Goal: Task Accomplishment & Management: Use online tool/utility

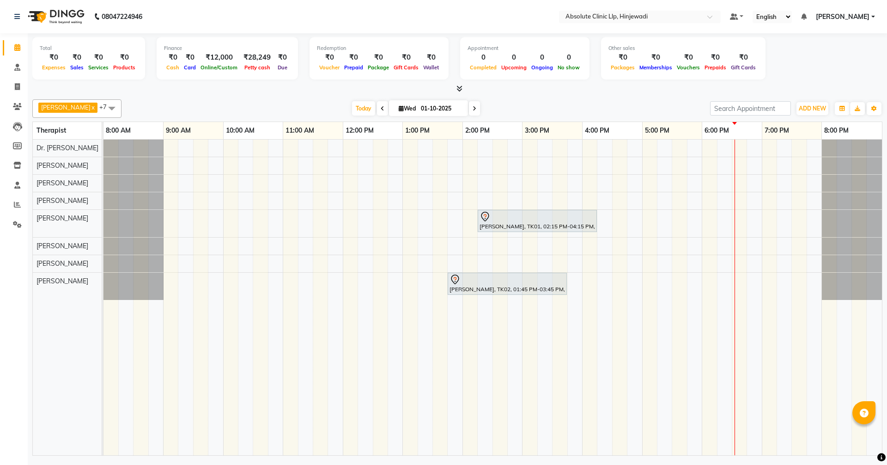
click at [375, 105] on span "Today" at bounding box center [363, 108] width 23 height 14
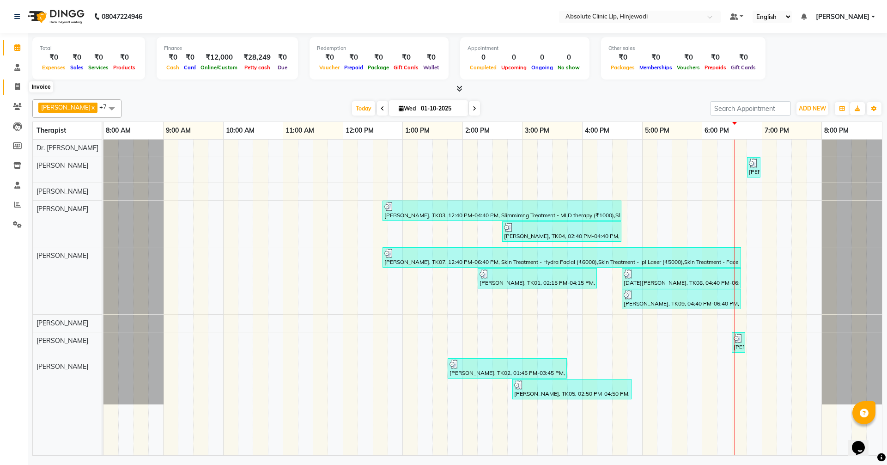
click at [17, 84] on icon at bounding box center [17, 86] width 5 height 7
select select "service"
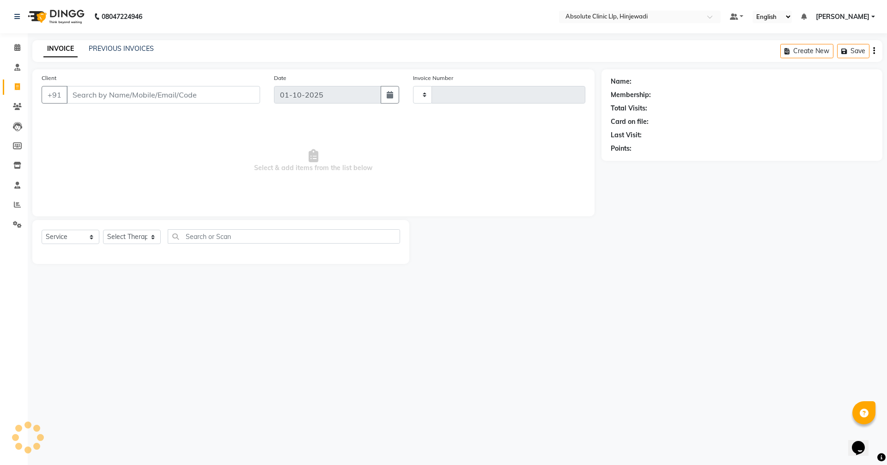
type input "2598"
select select "5113"
click at [145, 89] on input "Client" at bounding box center [164, 95] width 194 height 18
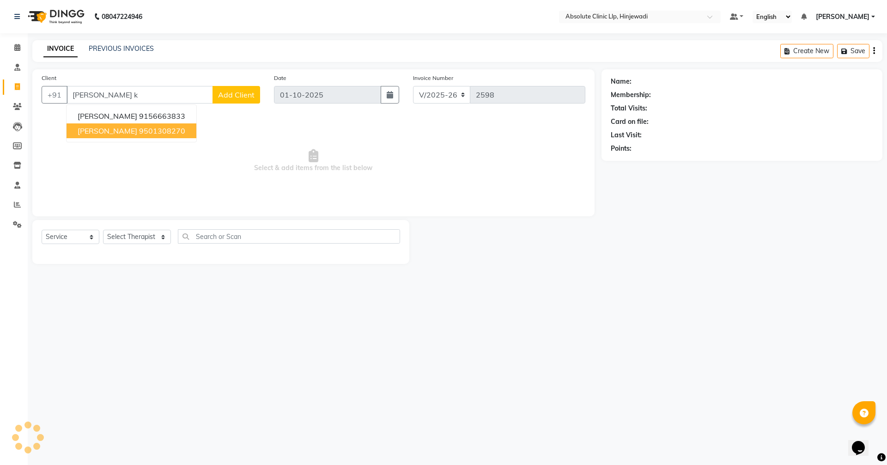
click at [115, 132] on span "[PERSON_NAME]" at bounding box center [108, 130] width 60 height 9
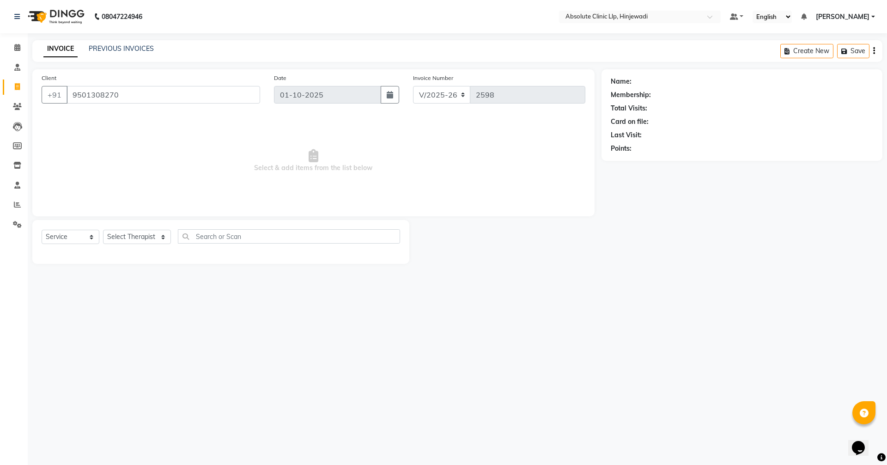
type input "9501308270"
click at [84, 238] on select "Select Service Product Membership Package Voucher Prepaid Gift Card" at bounding box center [71, 237] width 58 height 14
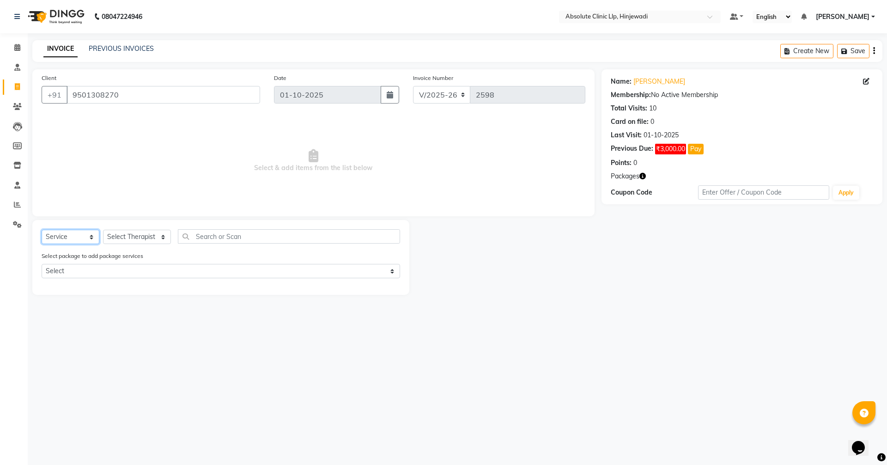
select select "product"
click at [42, 230] on select "Select Service Product Membership Package Voucher Prepaid Gift Card" at bounding box center [71, 237] width 58 height 14
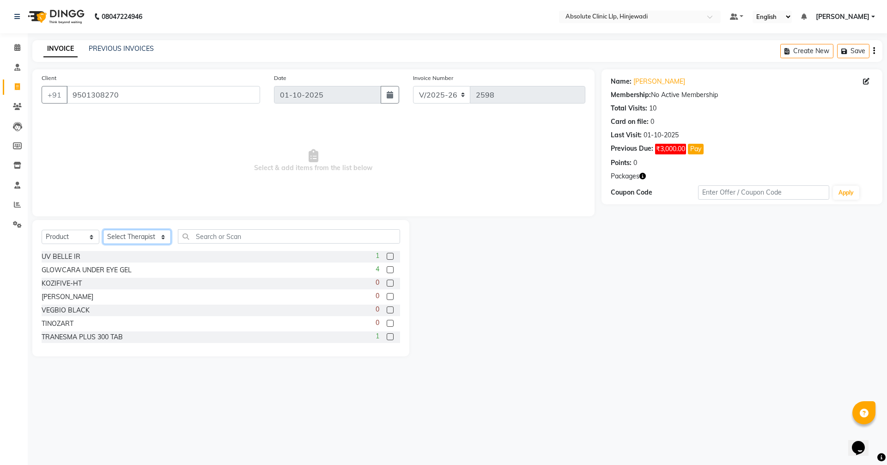
click at [123, 238] on select "Select Therapist [PERSON_NAME] DHANANJAY [PERSON_NAME] Dr. [PERSON_NAME] [PERSO…" at bounding box center [137, 237] width 68 height 14
select select "35922"
click at [103, 230] on select "Select Therapist [PERSON_NAME] DHANANJAY [PERSON_NAME] Dr. [PERSON_NAME] [PERSO…" at bounding box center [137, 237] width 68 height 14
click at [233, 237] on input "text" at bounding box center [289, 236] width 222 height 14
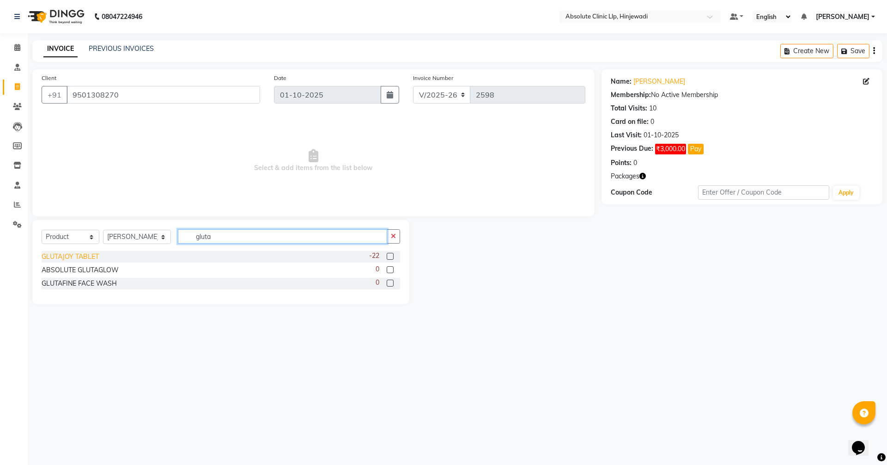
type input "gluta"
click at [79, 260] on div "GLUTAJOY TABLET" at bounding box center [70, 257] width 57 height 10
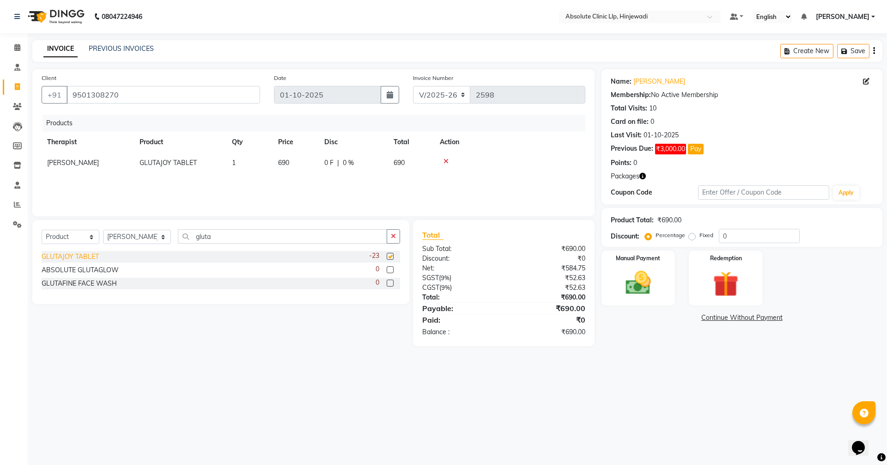
checkbox input "false"
drag, startPoint x: 223, startPoint y: 239, endPoint x: 185, endPoint y: 234, distance: 37.8
click at [185, 234] on input "gluta" at bounding box center [282, 236] width 209 height 14
type input "c-"
click at [63, 258] on div "C-DOUXE" at bounding box center [57, 257] width 30 height 10
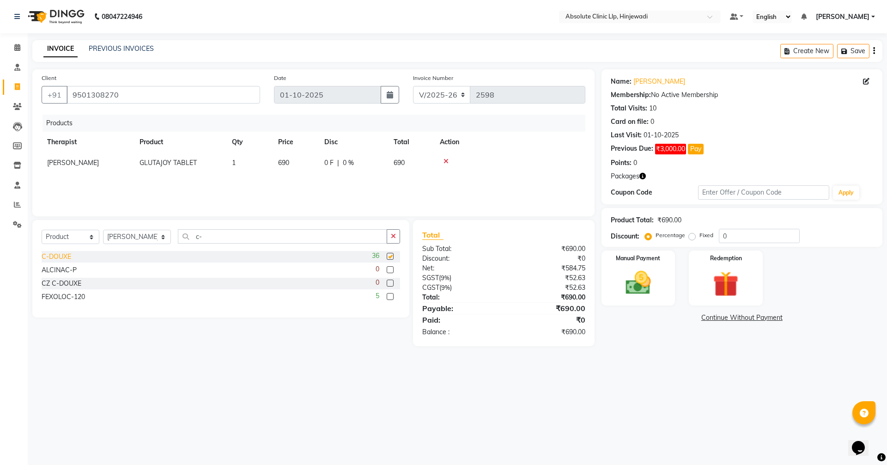
checkbox input "false"
click at [238, 162] on td "1" at bounding box center [249, 162] width 46 height 21
select select "35922"
drag, startPoint x: 244, startPoint y: 164, endPoint x: 231, endPoint y: 163, distance: 12.6
click at [231, 163] on td "1" at bounding box center [249, 164] width 46 height 25
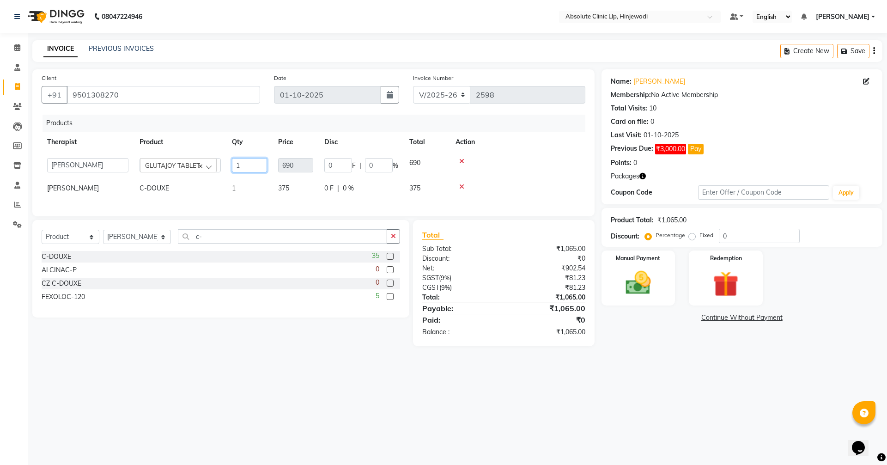
type input "2"
click at [640, 352] on main "INVOICE PREVIOUS INVOICES Create New Save Client [PHONE_NUMBER] Date [DATE] Inv…" at bounding box center [457, 200] width 859 height 320
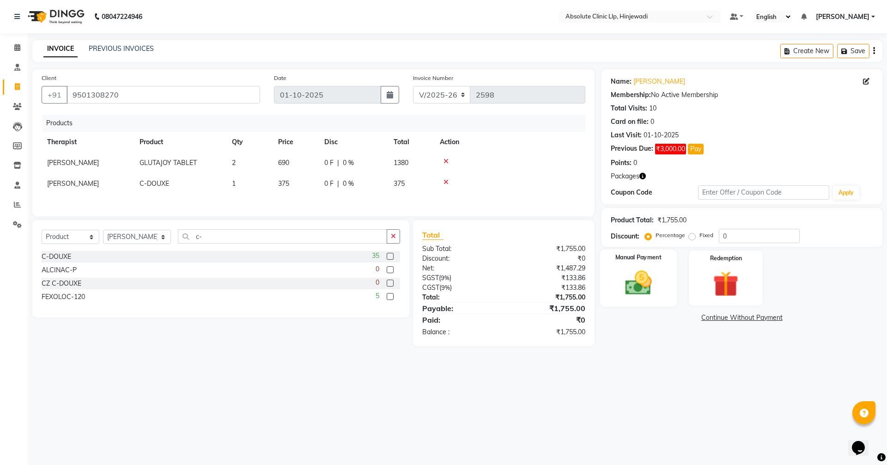
click at [638, 271] on img at bounding box center [638, 282] width 43 height 30
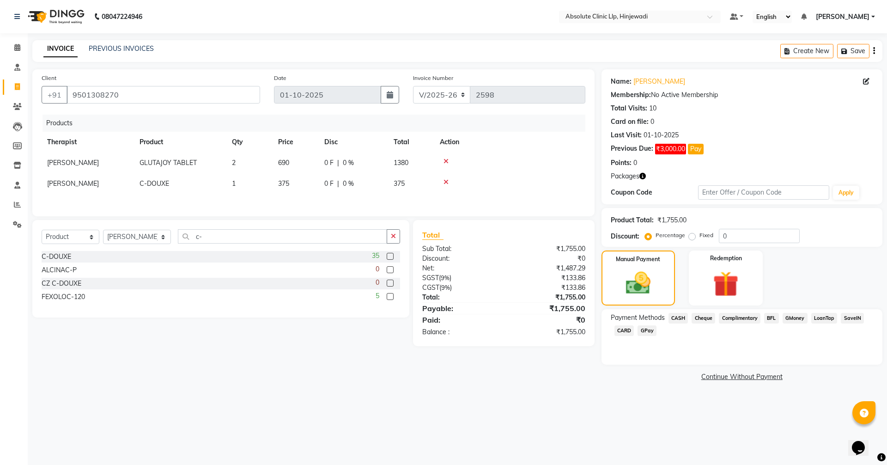
click at [649, 331] on span "GPay" at bounding box center [646, 330] width 19 height 11
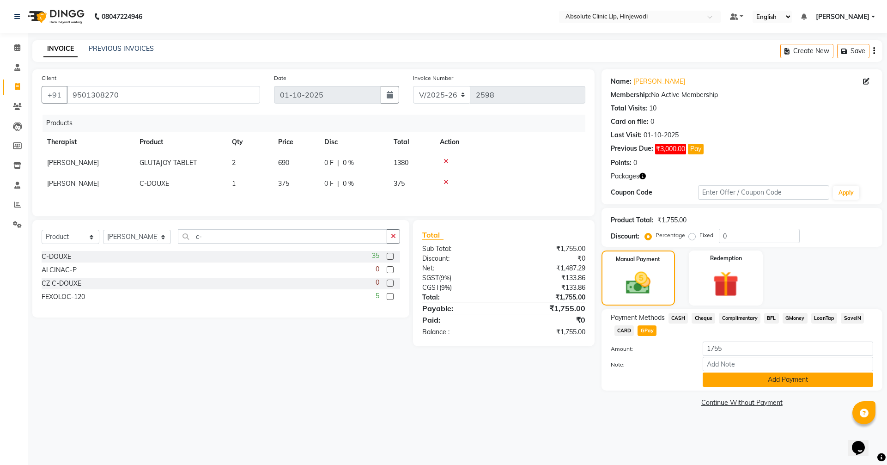
click at [775, 383] on button "Add Payment" at bounding box center [788, 379] width 170 height 14
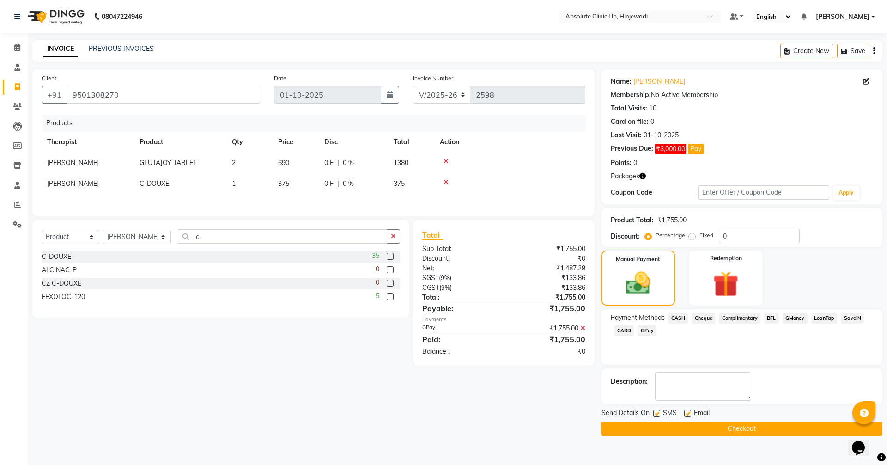
click at [756, 427] on button "Checkout" at bounding box center [741, 428] width 281 height 14
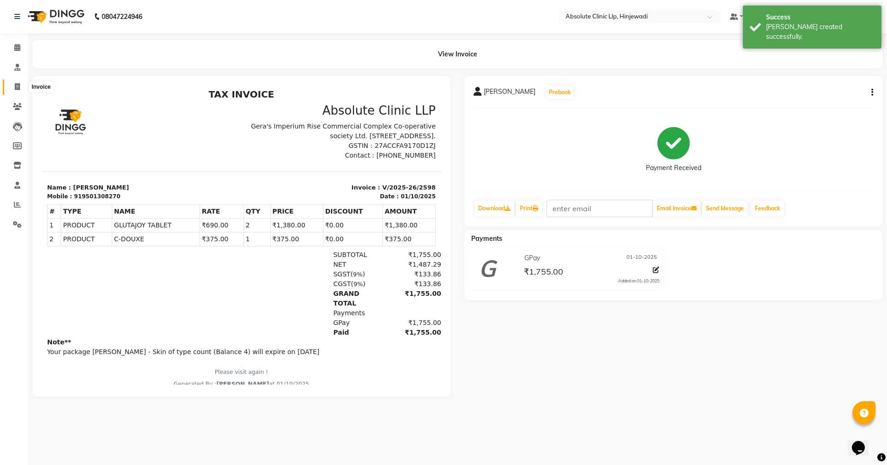
drag, startPoint x: 14, startPoint y: 82, endPoint x: 55, endPoint y: 83, distance: 41.6
click at [14, 82] on span at bounding box center [17, 87] width 16 height 11
select select "service"
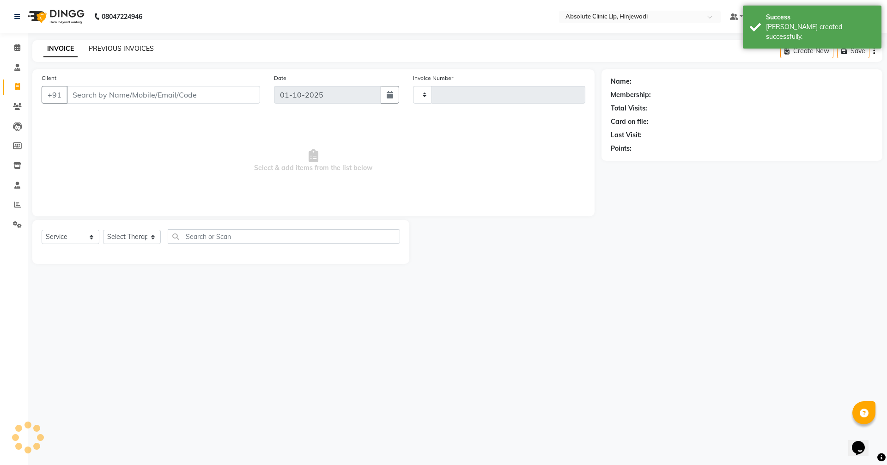
type input "2599"
select select "5113"
click at [99, 49] on link "PREVIOUS INVOICES" at bounding box center [121, 48] width 65 height 8
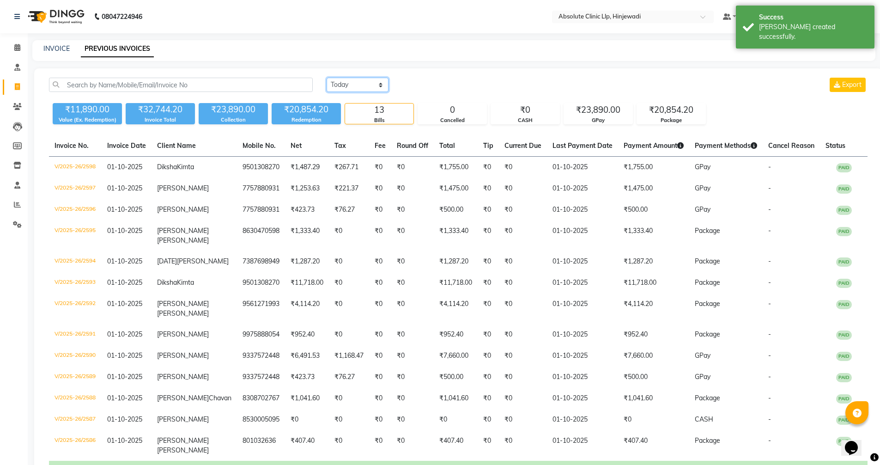
click at [364, 85] on select "[DATE] [DATE] Custom Range" at bounding box center [358, 85] width 62 height 14
select select "range"
click at [327, 78] on select "[DATE] [DATE] Custom Range" at bounding box center [358, 85] width 62 height 14
click at [428, 83] on input "01-10-2025" at bounding box center [432, 85] width 65 height 13
select select "10"
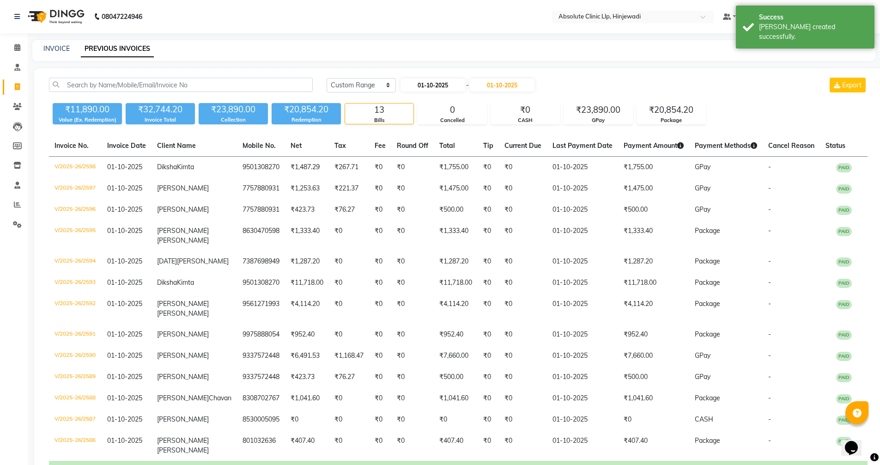
select select "2025"
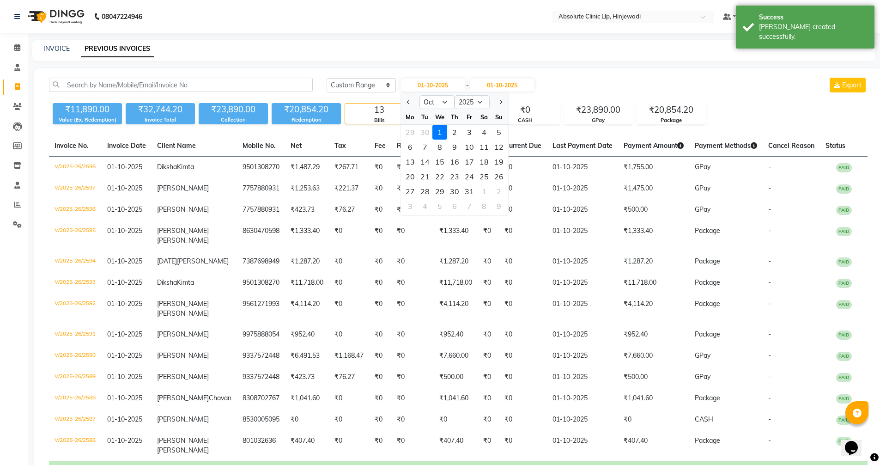
click at [406, 59] on div "INVOICE PREVIOUS INVOICES" at bounding box center [453, 50] width 843 height 21
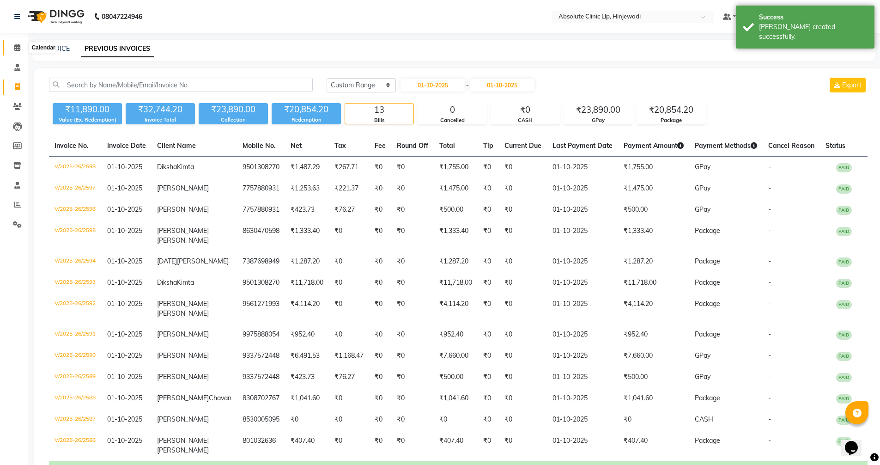
click at [16, 46] on icon at bounding box center [17, 47] width 6 height 7
